Goal: Obtain resource: Download file/media

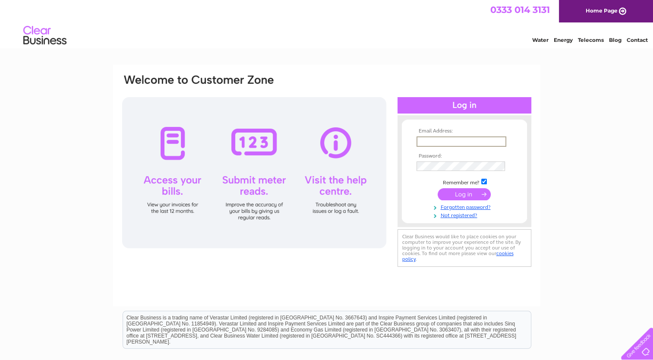
type input "admin@homestartglenrothes.co.uk"
click at [469, 191] on input "submit" at bounding box center [464, 193] width 53 height 12
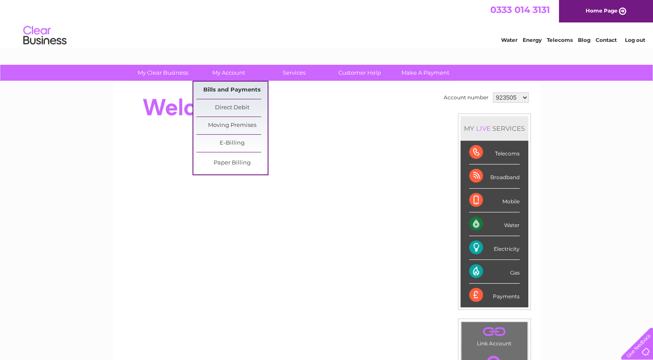
click at [224, 88] on link "Bills and Payments" at bounding box center [231, 90] width 71 height 17
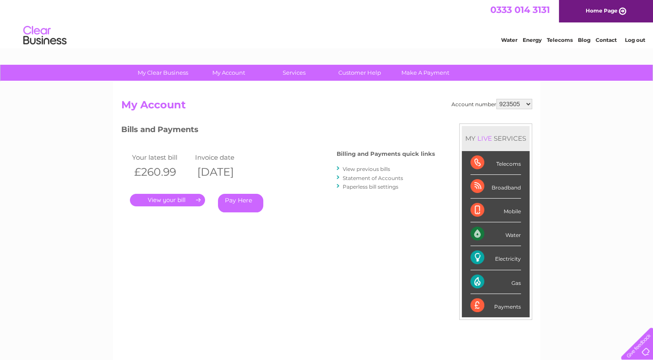
drag, startPoint x: 274, startPoint y: 174, endPoint x: 108, endPoint y: 169, distance: 165.8
click at [108, 169] on div "My Clear Business Login Details My Details My Preferences Link Account My Accou…" at bounding box center [326, 290] width 653 height 450
click at [256, 173] on th "[DATE]" at bounding box center [224, 172] width 63 height 18
drag, startPoint x: 267, startPoint y: 173, endPoint x: 134, endPoint y: 179, distance: 133.4
click at [134, 179] on tr "£260.99 [DATE]" at bounding box center [193, 172] width 126 height 18
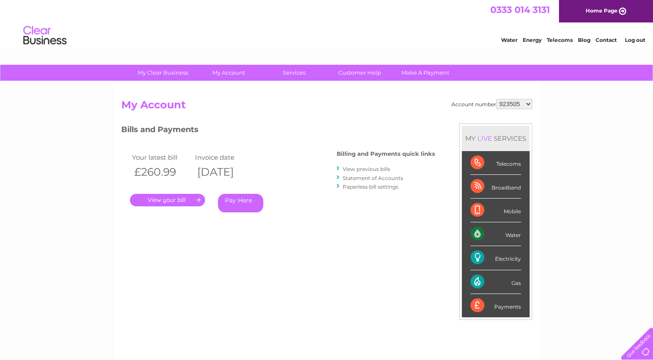
copy tr "£260.99 [DATE]"
click at [172, 201] on link "." at bounding box center [167, 200] width 75 height 13
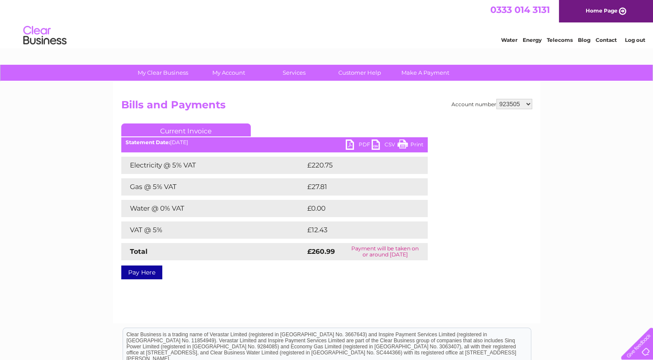
click at [352, 146] on link "PDF" at bounding box center [359, 145] width 26 height 13
click at [532, 104] on div "Account number 923505 1023455 Bills and Payments Current Invoice PDF CSV Print" at bounding box center [326, 203] width 427 height 242
click at [529, 104] on select "923505 1023455" at bounding box center [514, 104] width 36 height 10
select select "1023455"
click at [496, 99] on select "923505 1023455" at bounding box center [514, 104] width 36 height 10
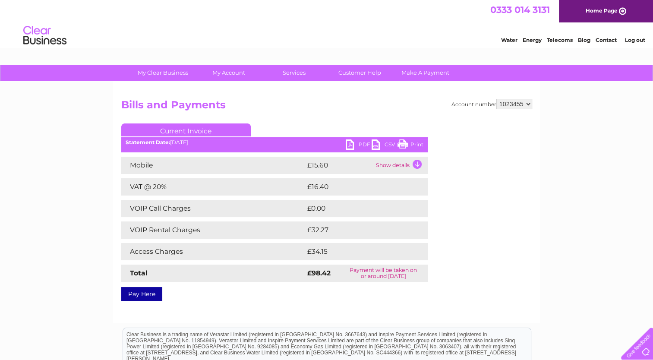
click at [355, 143] on link "PDF" at bounding box center [359, 145] width 26 height 13
